Goal: Navigation & Orientation: Find specific page/section

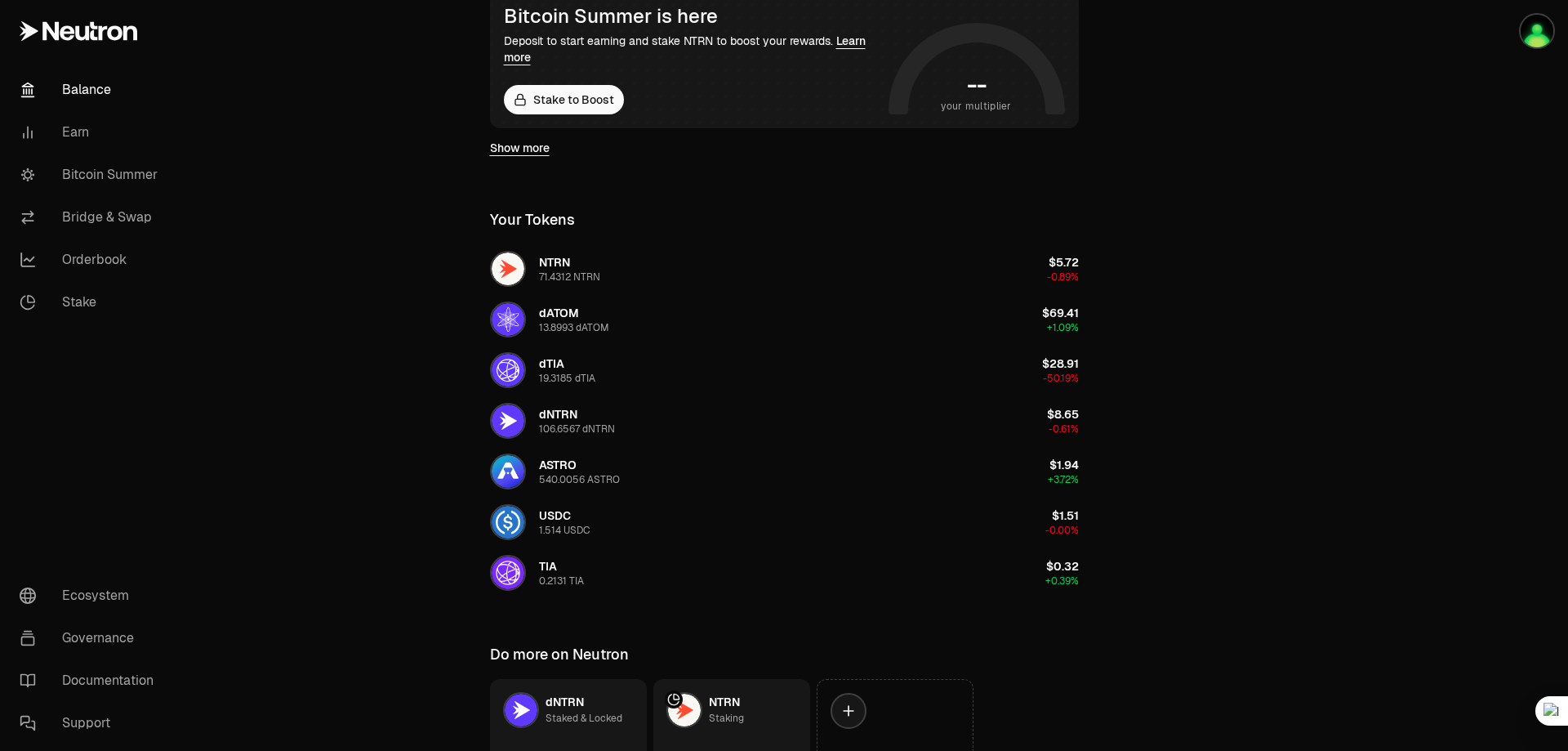
scroll to position [326, 0]
click at [520, 151] on link "Show more" at bounding box center [520, 146] width 60 height 16
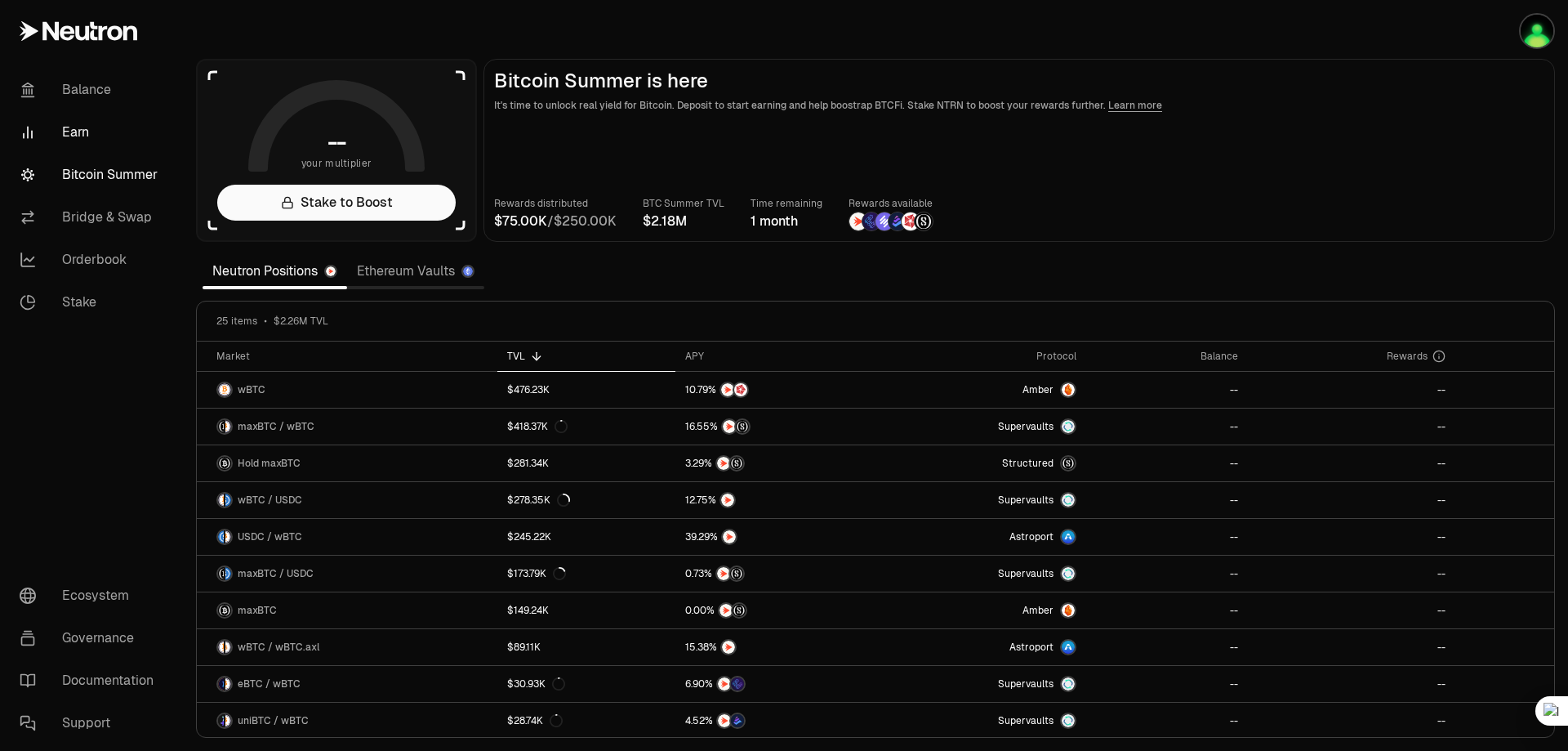
click at [94, 138] on link "Earn" at bounding box center [91, 132] width 169 height 42
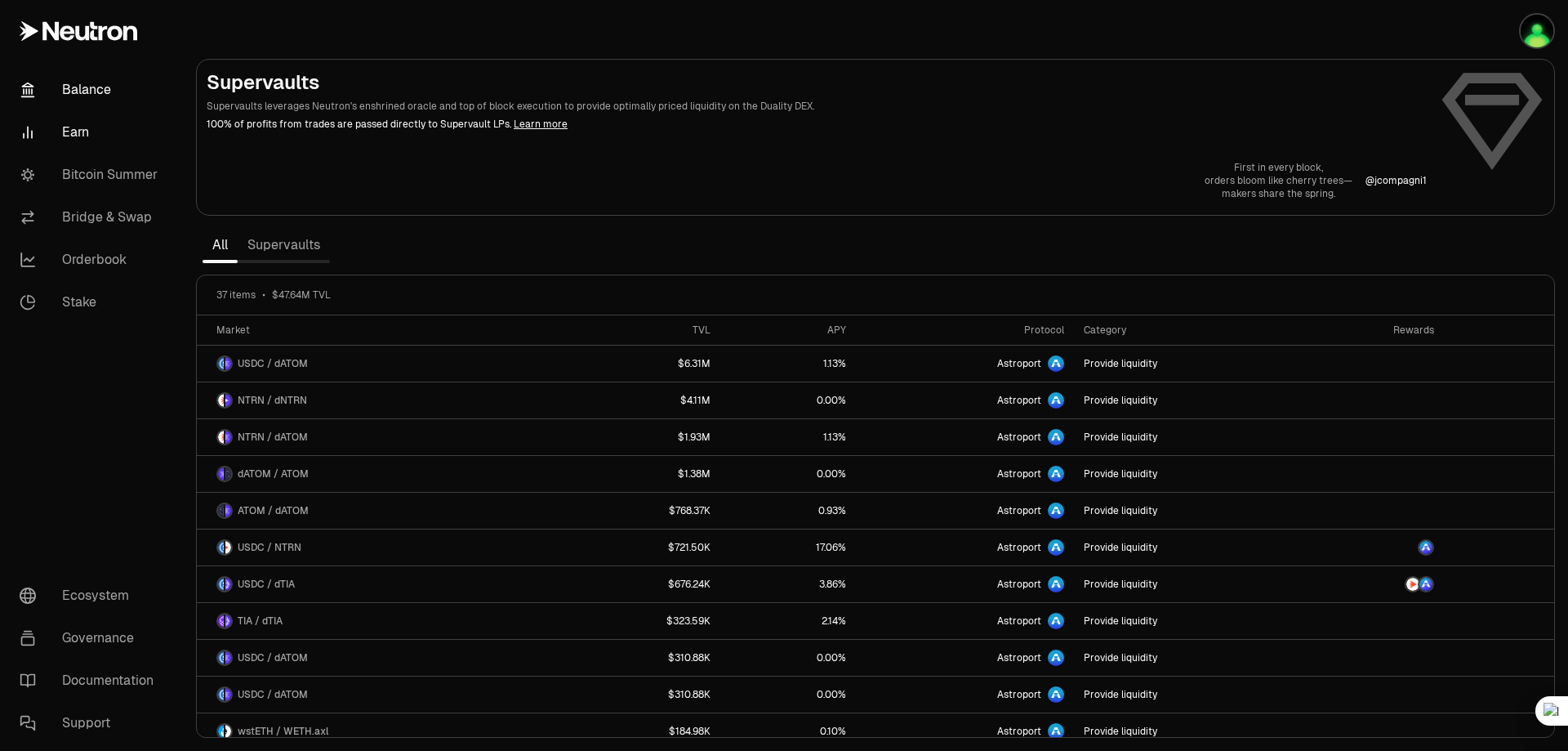
click at [72, 91] on link "Balance" at bounding box center [91, 90] width 169 height 42
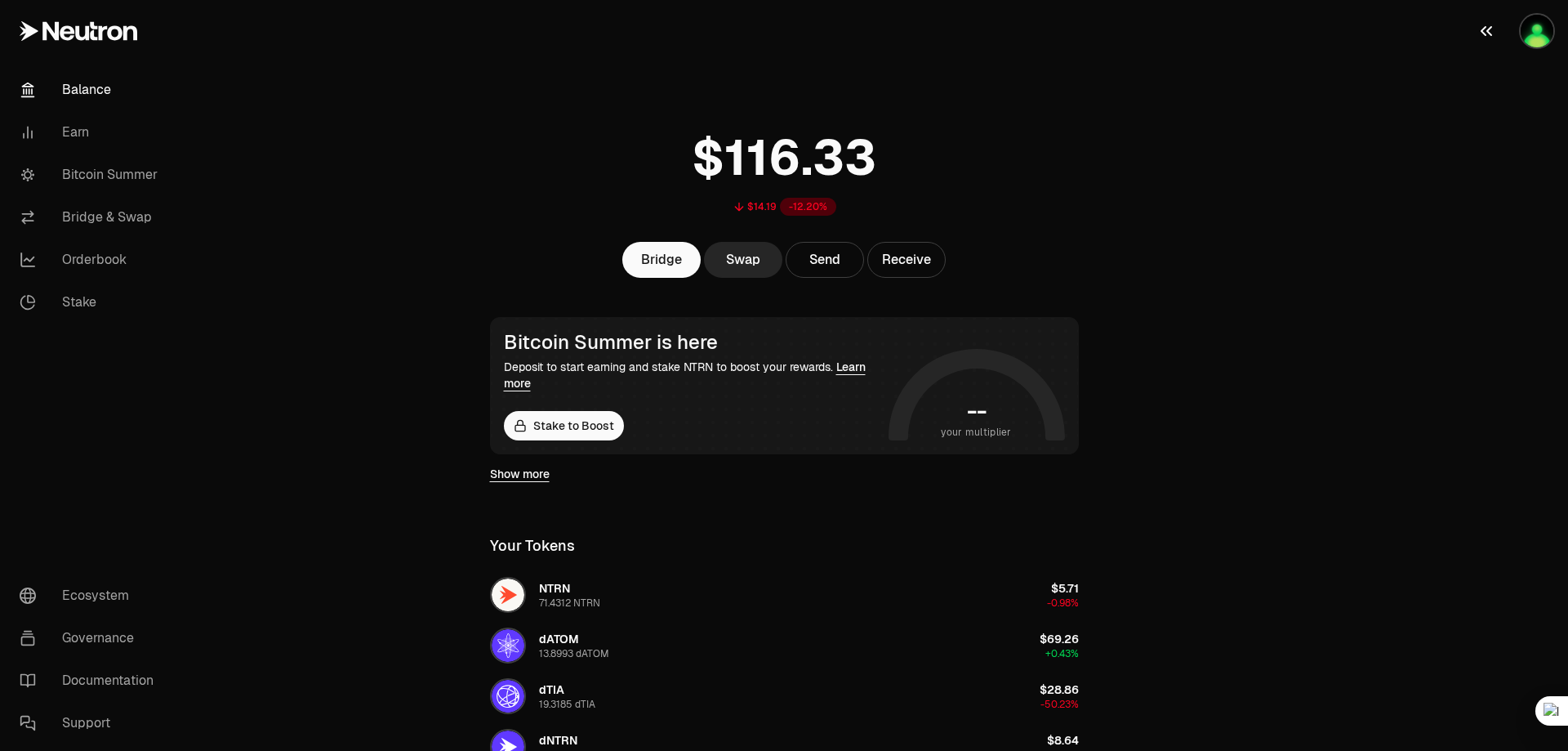
click at [1536, 36] on img "button" at bounding box center [1537, 31] width 33 height 33
